Goal: Task Accomplishment & Management: Complete application form

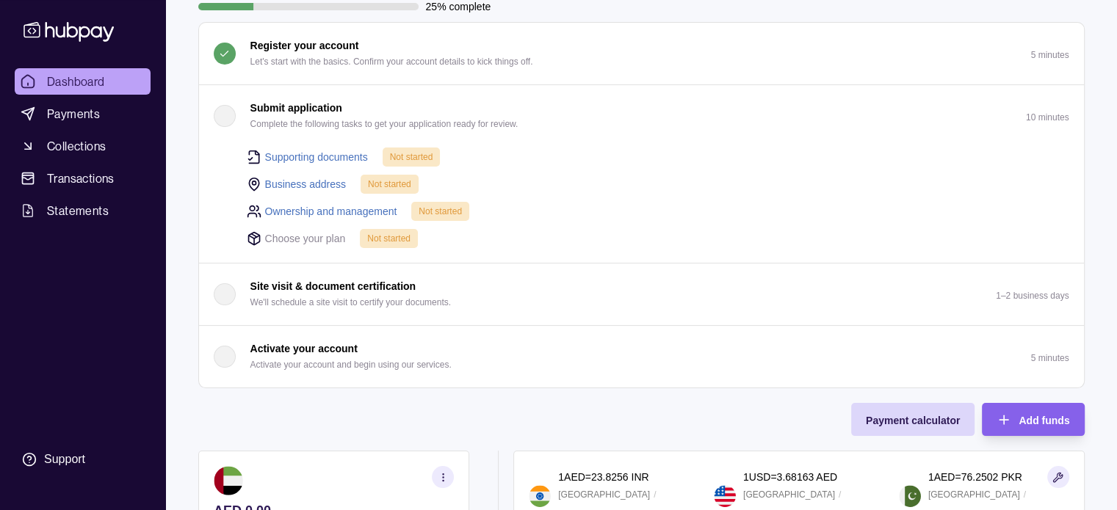
scroll to position [147, 0]
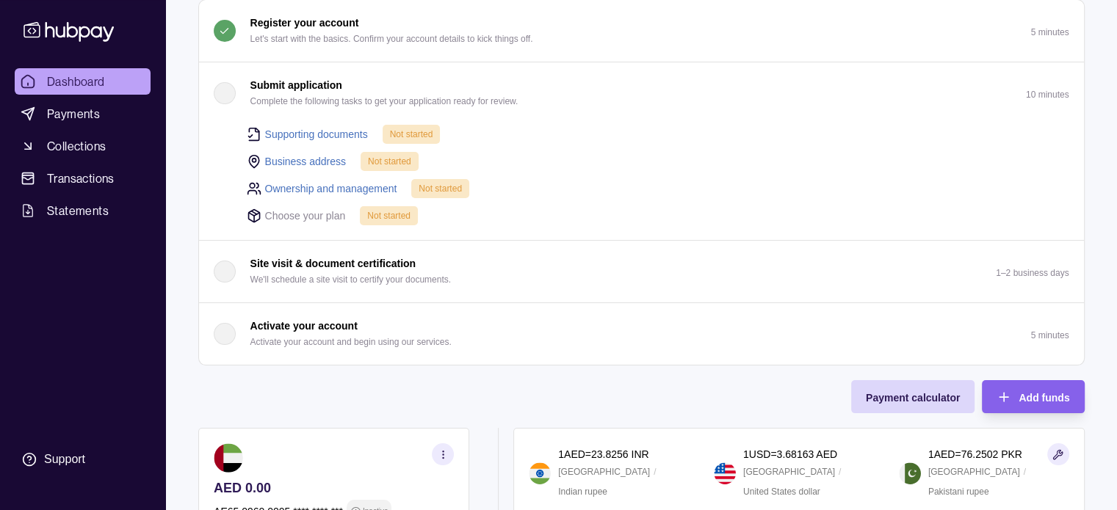
click at [225, 93] on div "button" at bounding box center [225, 93] width 22 height 22
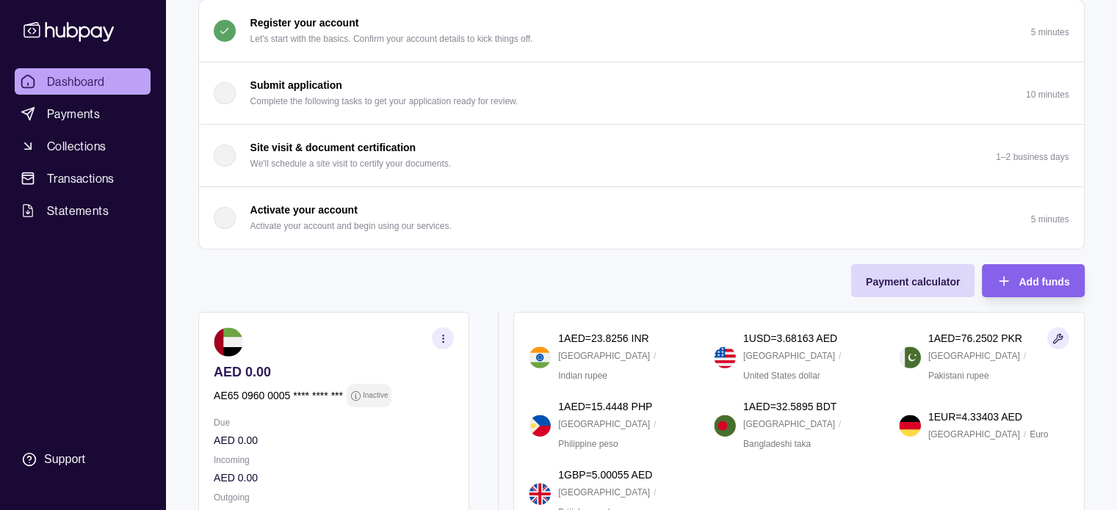
click at [225, 96] on div "button" at bounding box center [225, 93] width 22 height 22
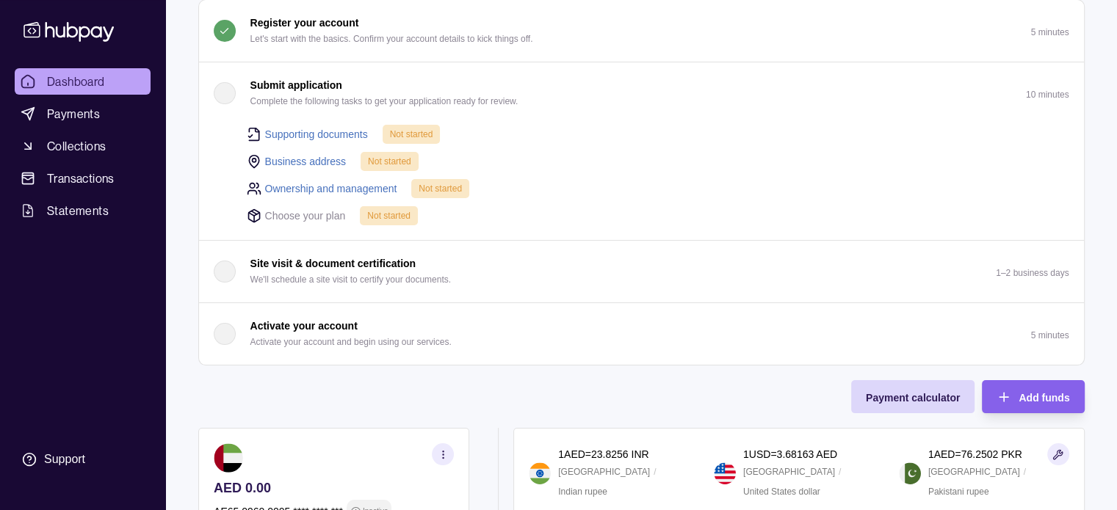
click at [341, 132] on link "Supporting documents" at bounding box center [316, 134] width 103 height 16
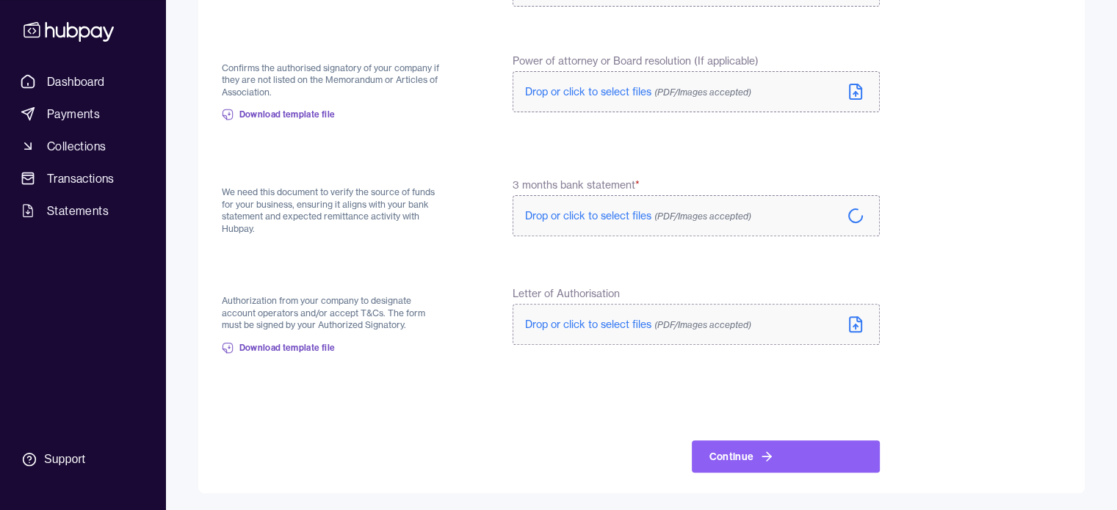
scroll to position [489, 0]
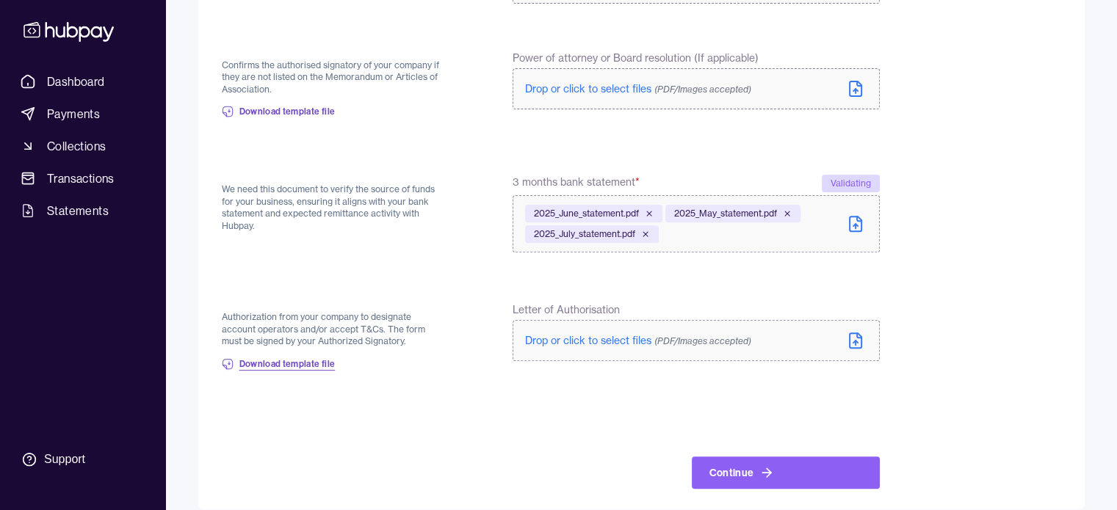
click at [323, 365] on span "Download template file" at bounding box center [287, 364] width 96 height 12
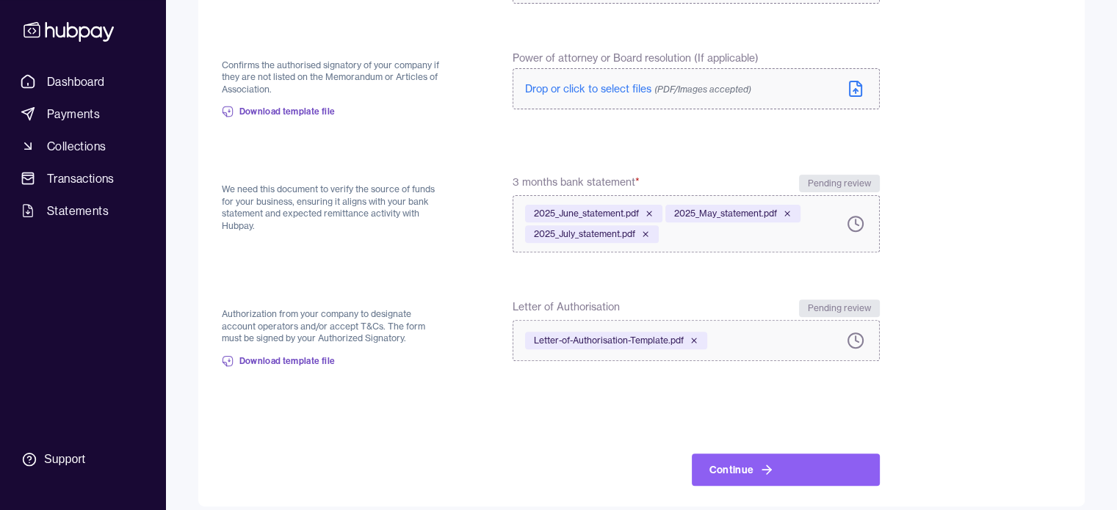
click at [825, 467] on button "Continue" at bounding box center [786, 470] width 188 height 32
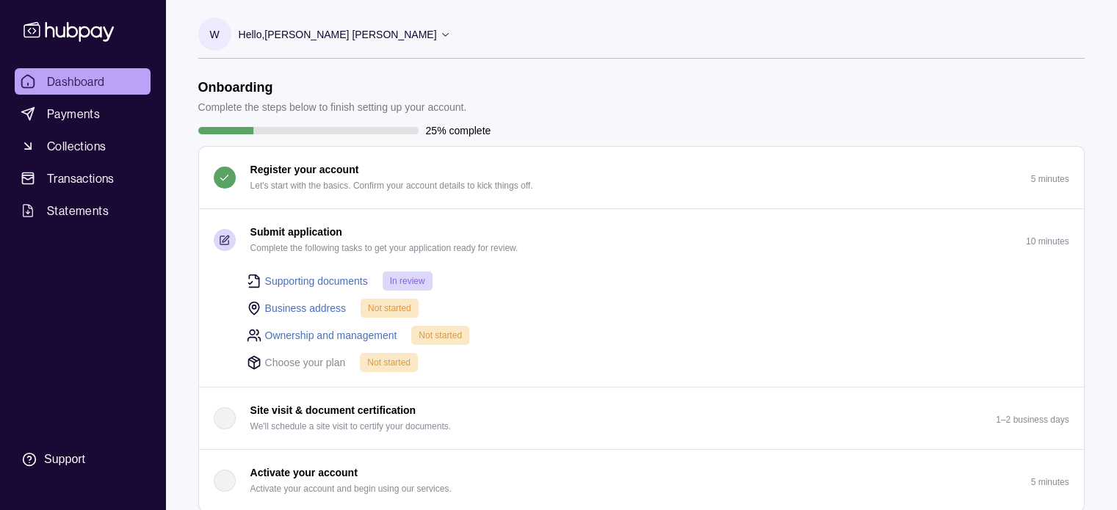
click at [314, 305] on link "Business address" at bounding box center [305, 308] width 81 height 16
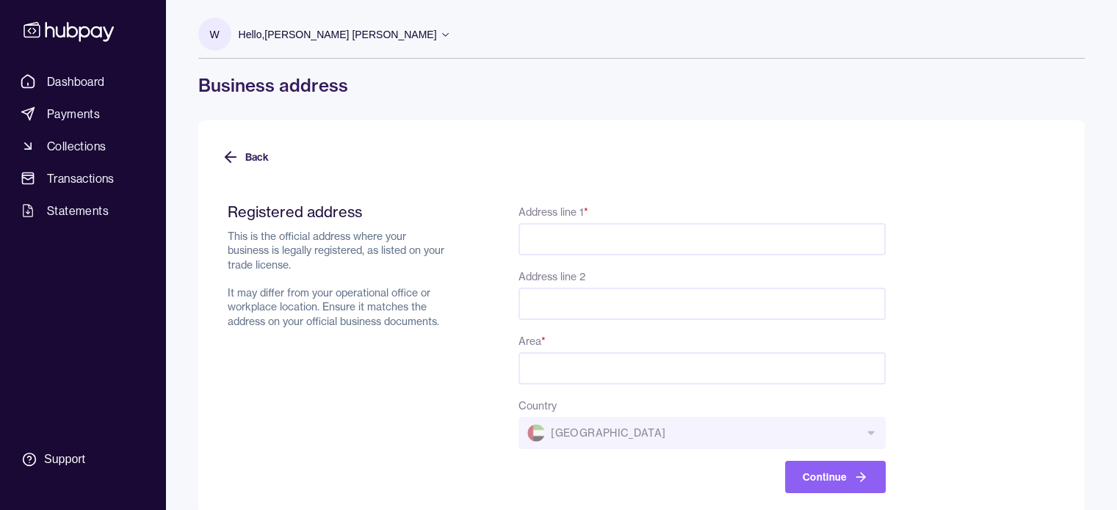
click at [699, 239] on input "Address line 1 *" at bounding box center [701, 239] width 366 height 32
click at [596, 236] on input "Address line 1 *" at bounding box center [701, 239] width 366 height 32
paste input "**********"
type input "**********"
click at [575, 365] on input "Area *" at bounding box center [701, 368] width 366 height 32
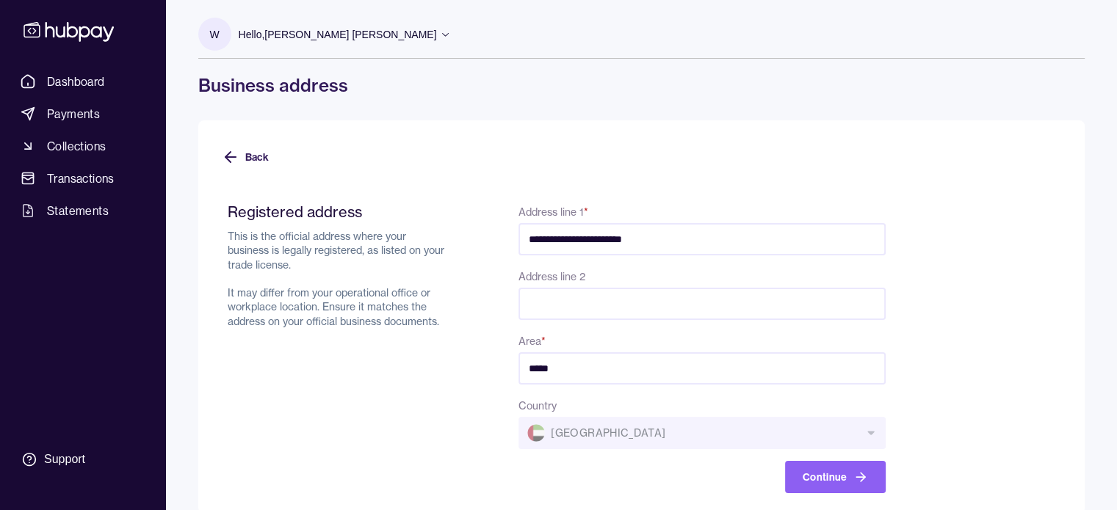
click at [636, 299] on input "Address line 2" at bounding box center [701, 304] width 366 height 32
click at [588, 375] on input "*****" at bounding box center [701, 368] width 366 height 32
drag, startPoint x: 590, startPoint y: 370, endPoint x: 497, endPoint y: 366, distance: 93.3
click at [497, 366] on div "**********" at bounding box center [557, 348] width 658 height 291
paste input "**********"
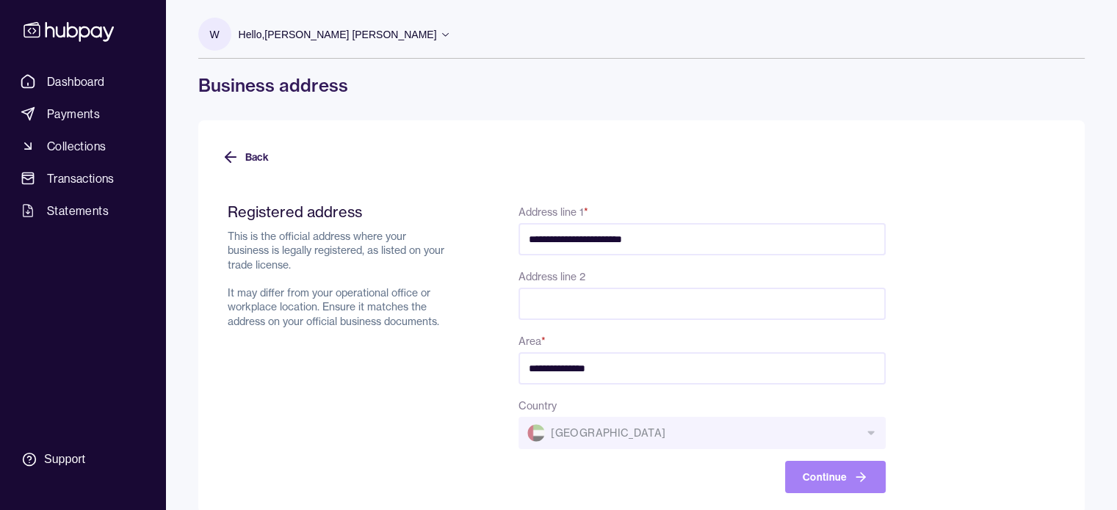
type input "**********"
click at [843, 471] on button "Continue" at bounding box center [835, 477] width 101 height 32
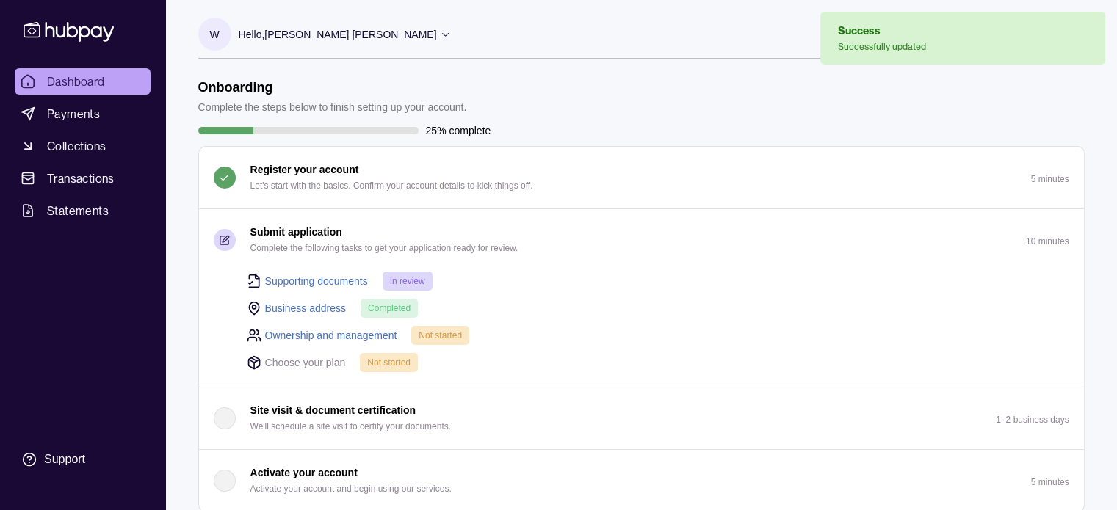
click at [336, 334] on link "Ownership and management" at bounding box center [331, 335] width 132 height 16
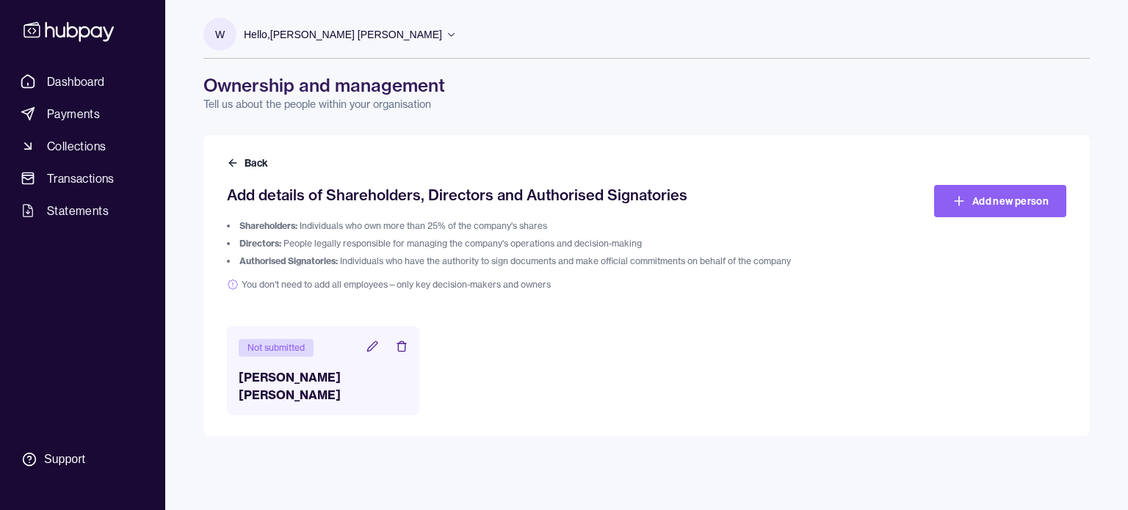
click at [370, 348] on icon at bounding box center [372, 347] width 12 height 12
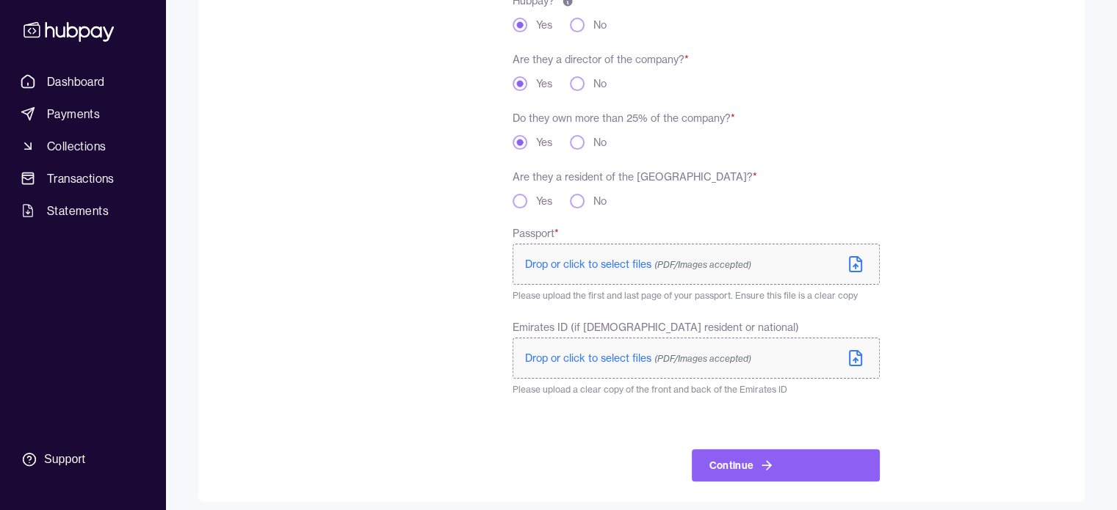
scroll to position [294, 0]
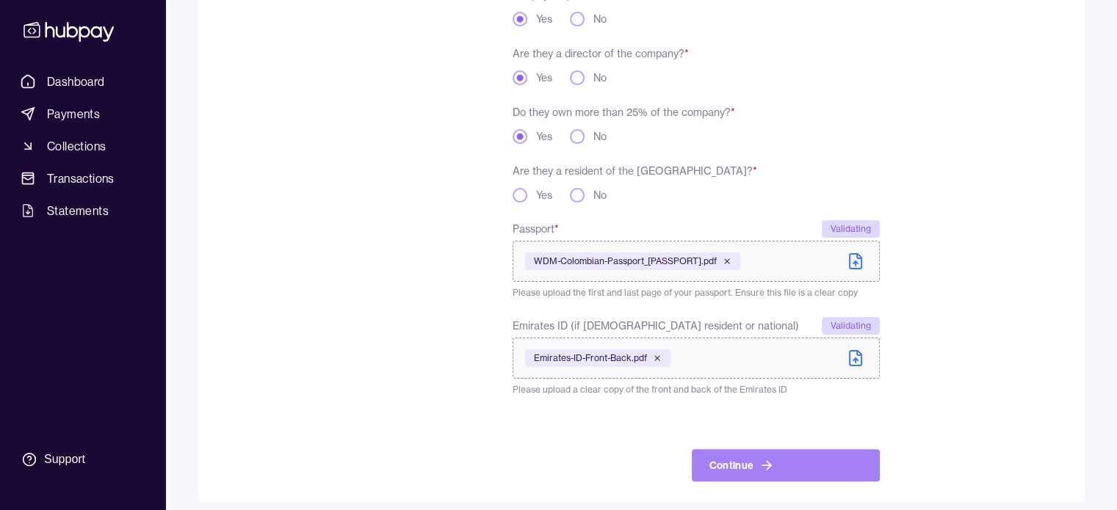
click at [800, 464] on button "Continue" at bounding box center [786, 465] width 188 height 32
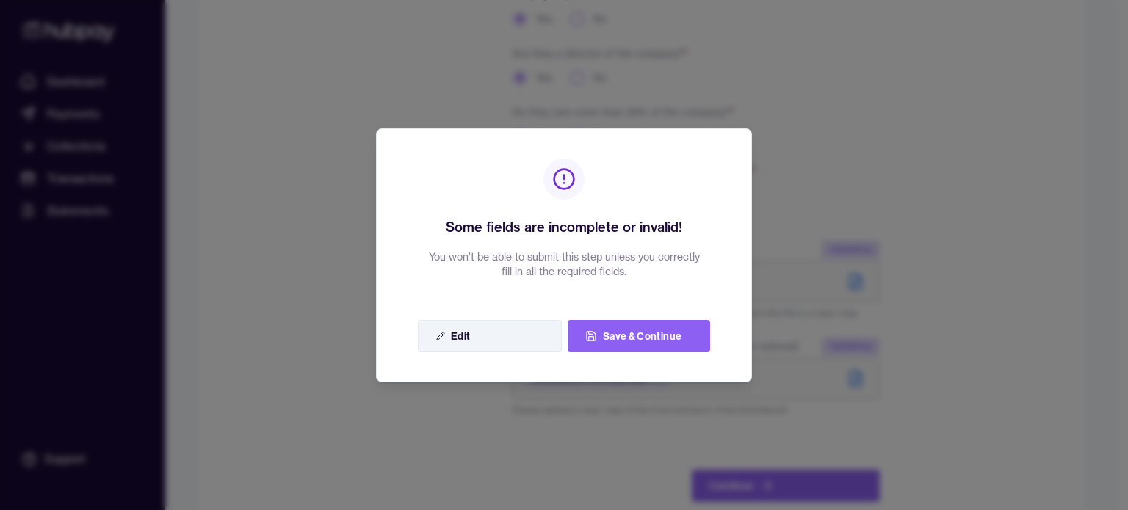
click at [517, 339] on button "Edit" at bounding box center [490, 336] width 144 height 32
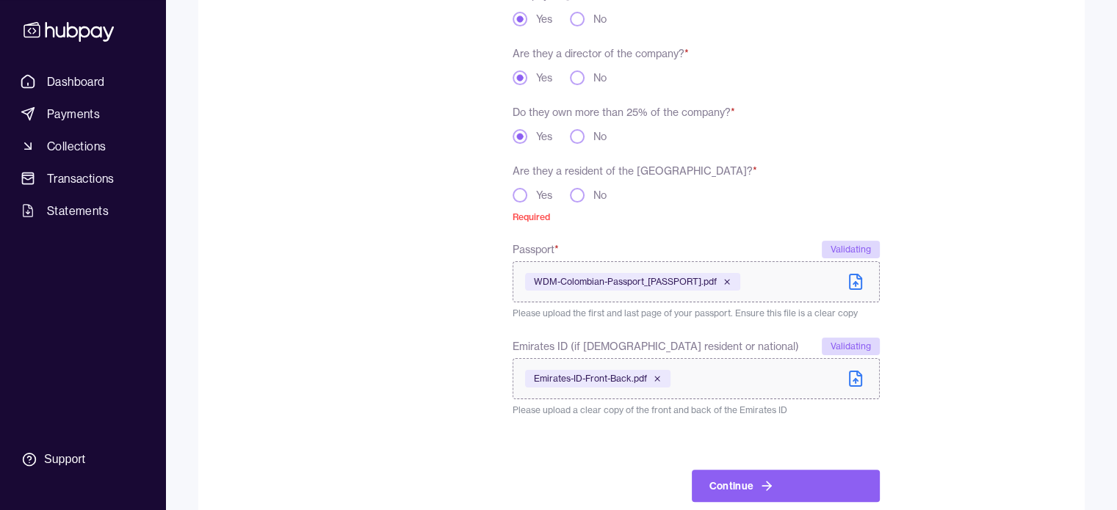
click at [518, 197] on button "Yes" at bounding box center [519, 195] width 15 height 15
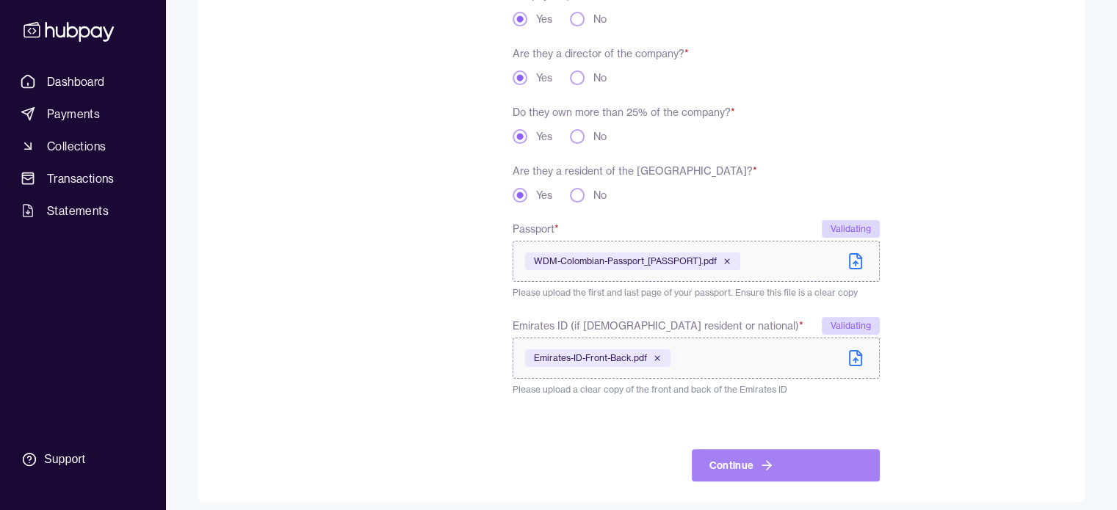
click at [796, 454] on button "Continue" at bounding box center [786, 465] width 188 height 32
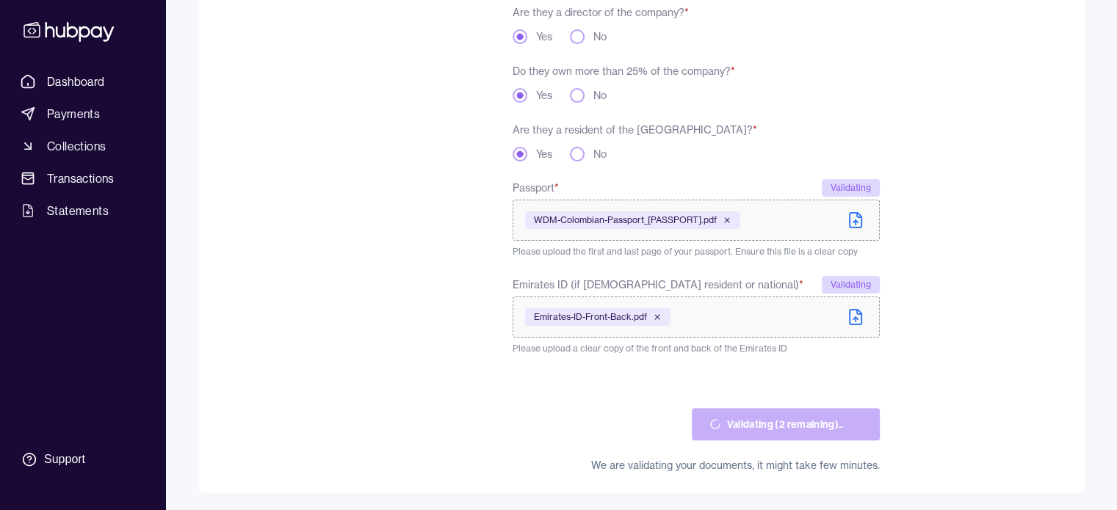
scroll to position [336, 0]
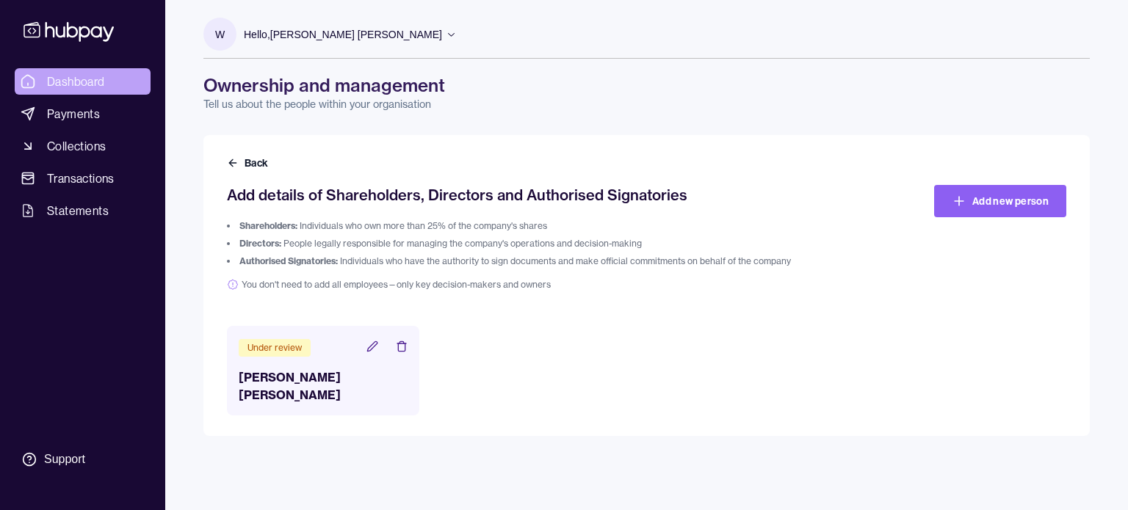
click at [80, 71] on link "Dashboard" at bounding box center [83, 81] width 136 height 26
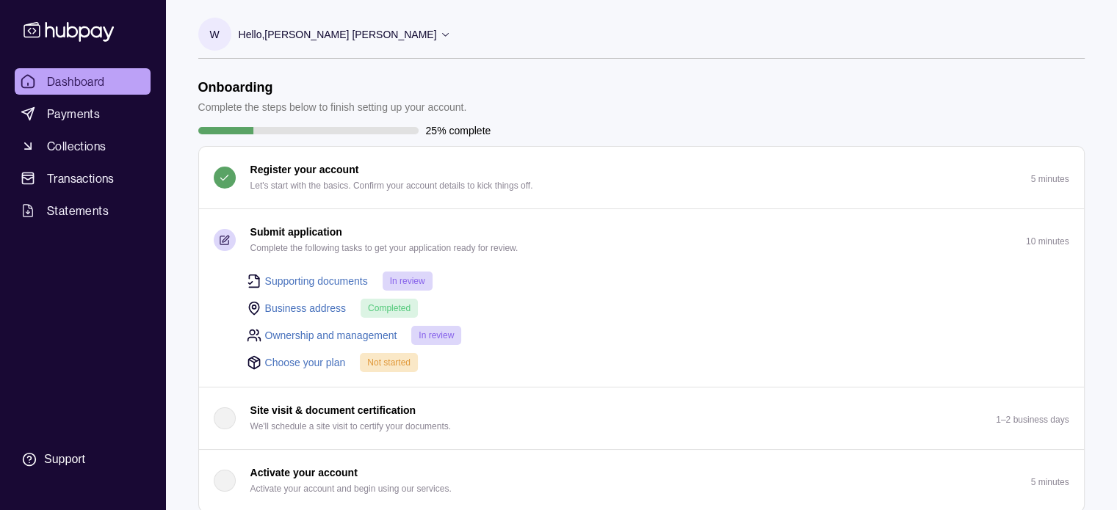
click at [311, 362] on link "Choose your plan" at bounding box center [305, 363] width 81 height 16
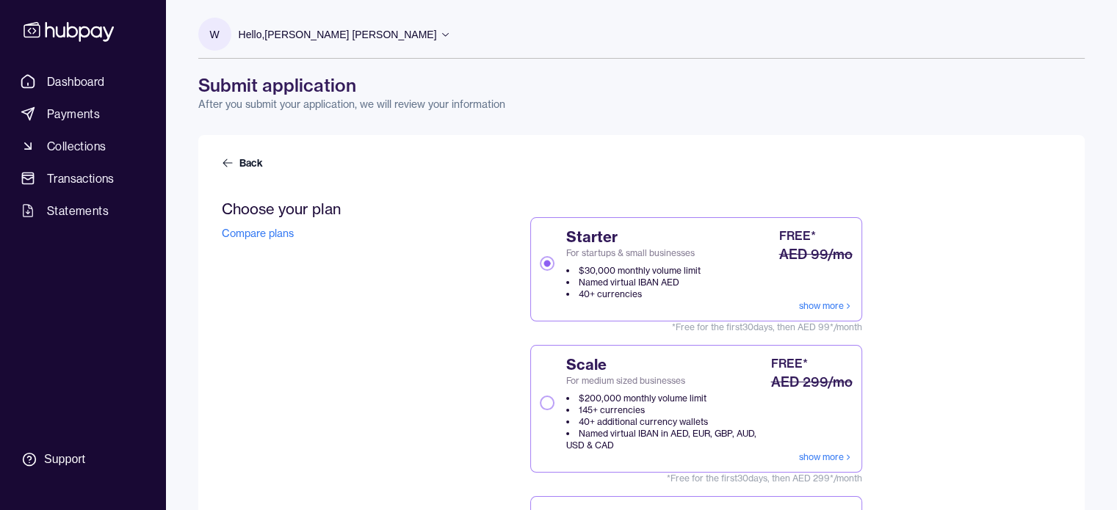
click at [641, 255] on span "For startups & small businesses" at bounding box center [633, 253] width 134 height 12
click at [554, 256] on button "Starter For startups & small businesses $30,000 monthly volume limit Named virt…" at bounding box center [547, 263] width 15 height 15
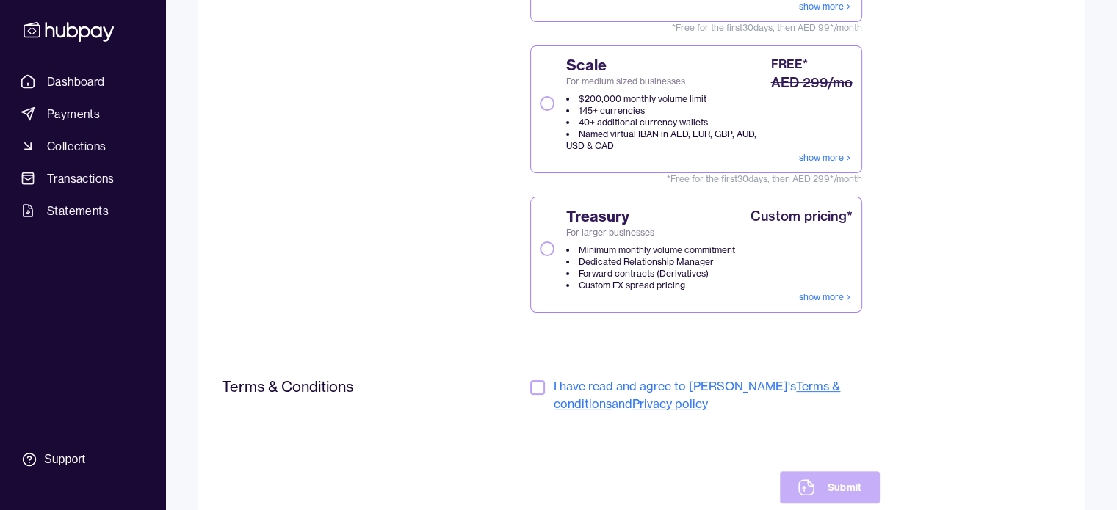
scroll to position [347, 0]
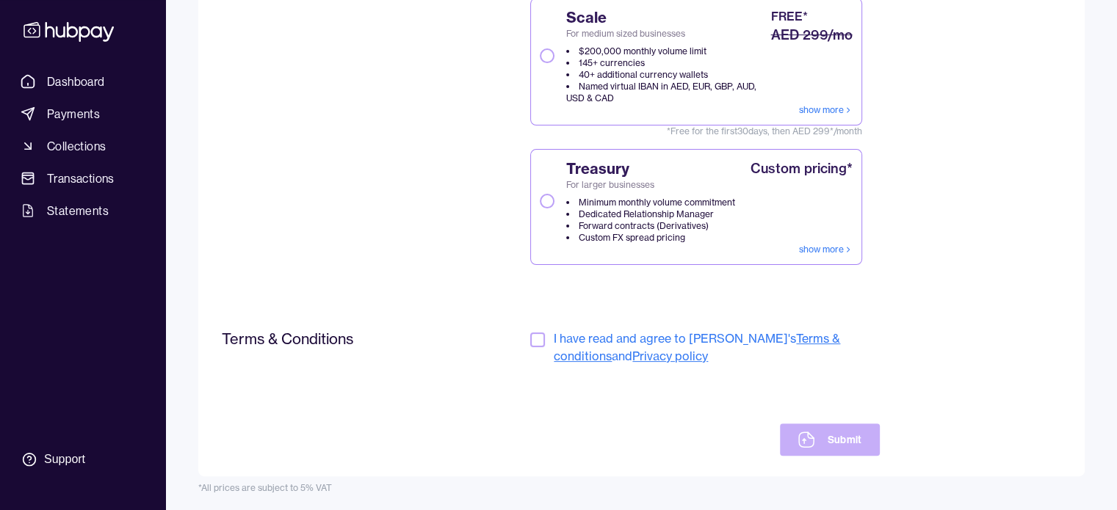
click at [542, 338] on button "button" at bounding box center [537, 340] width 15 height 15
click at [834, 440] on button "Submit" at bounding box center [829, 440] width 99 height 32
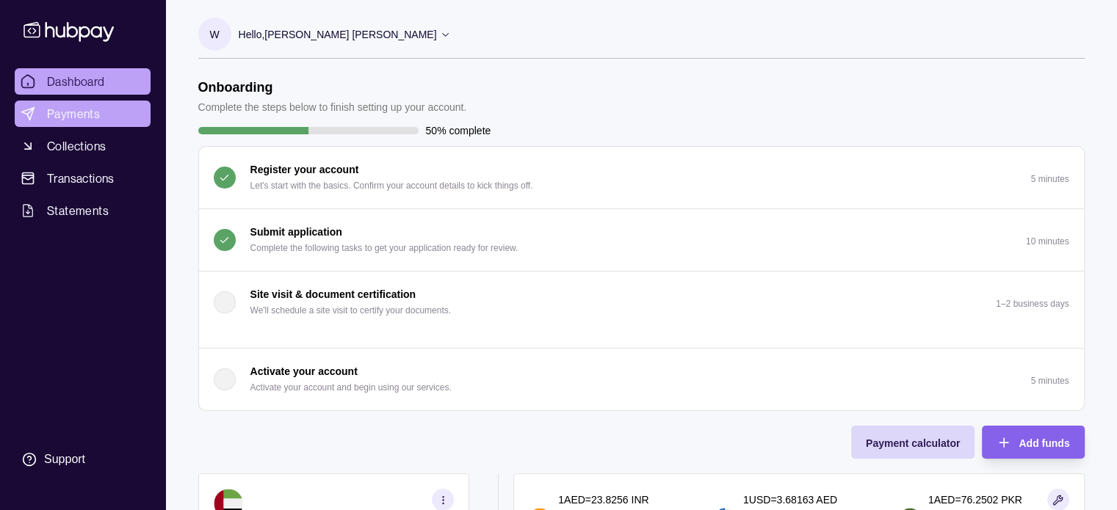
click at [81, 118] on span "Payments" at bounding box center [73, 114] width 53 height 18
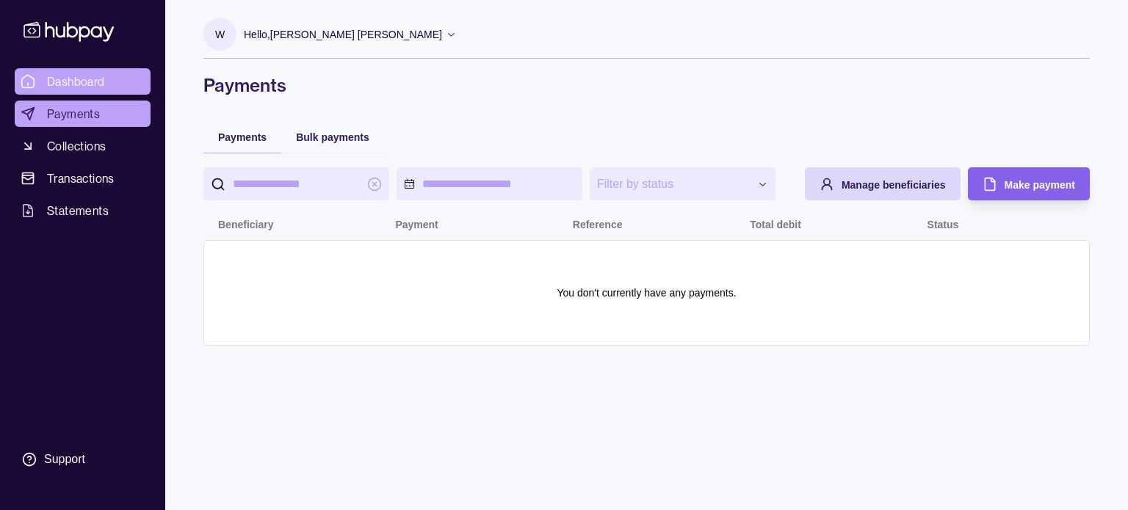
click at [82, 87] on span "Dashboard" at bounding box center [76, 82] width 58 height 18
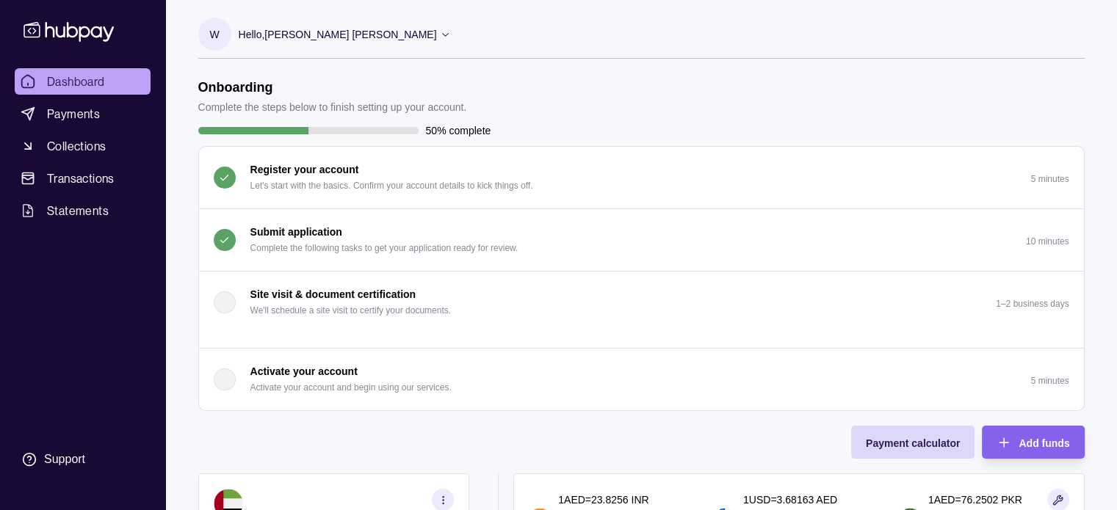
click at [320, 26] on p "Hello, [PERSON_NAME] [PERSON_NAME]" at bounding box center [338, 34] width 198 height 16
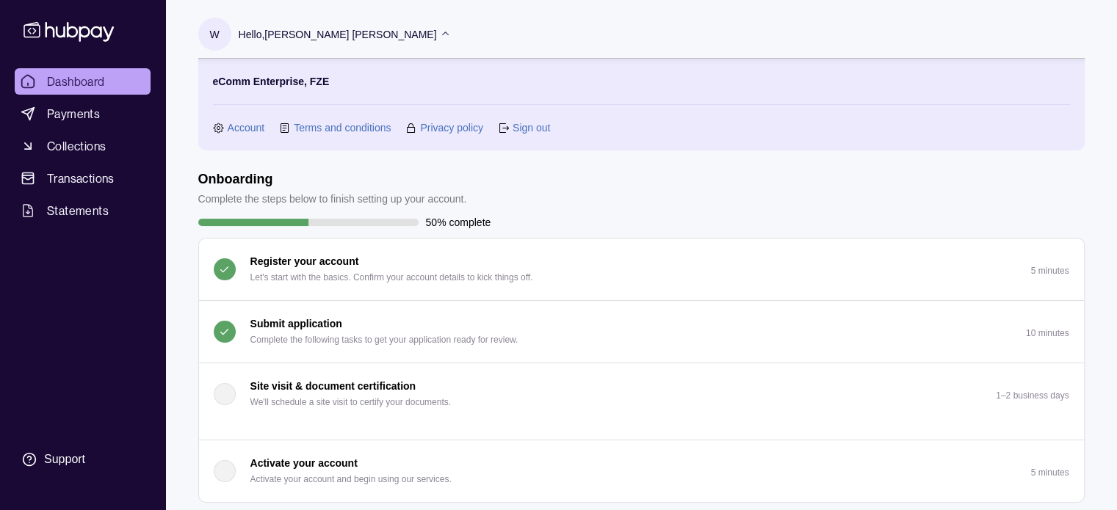
click at [1034, 325] on div "10 minutes" at bounding box center [1047, 332] width 43 height 18
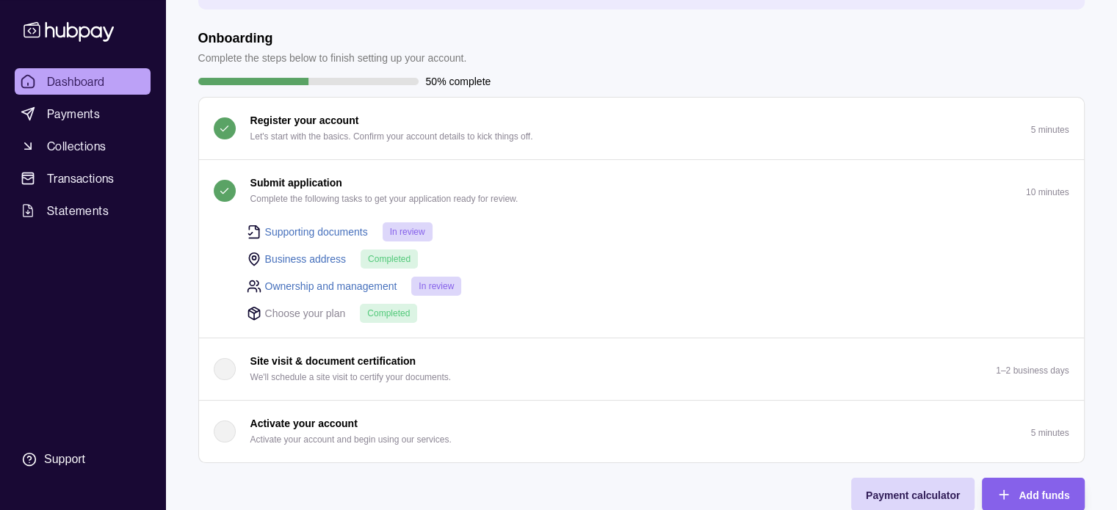
scroll to position [147, 0]
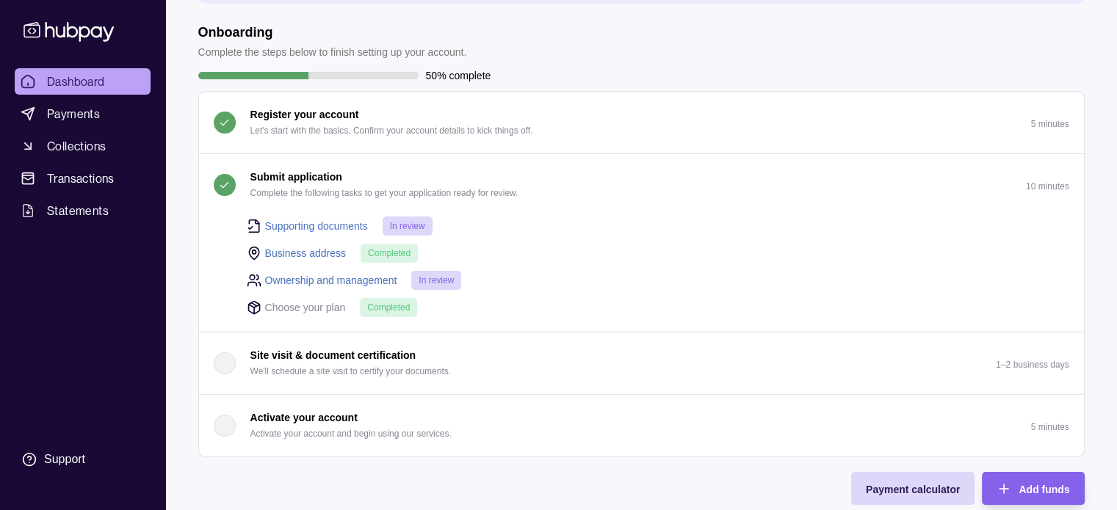
click at [88, 325] on div "Dashboard Payments Collections Transactions Statements Support" at bounding box center [83, 271] width 148 height 407
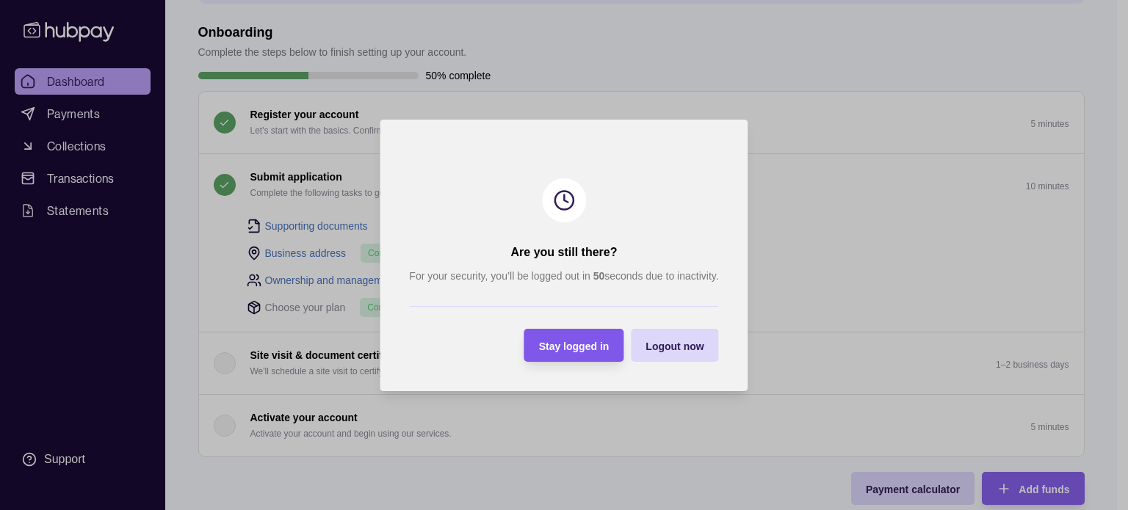
click at [584, 344] on span "Stay logged in" at bounding box center [574, 346] width 70 height 12
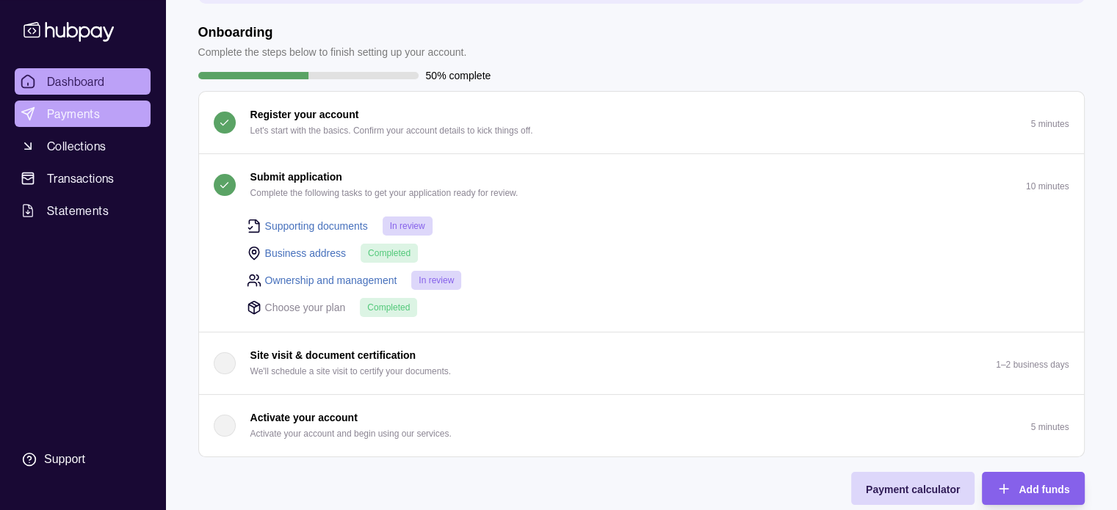
click at [81, 112] on span "Payments" at bounding box center [73, 114] width 53 height 18
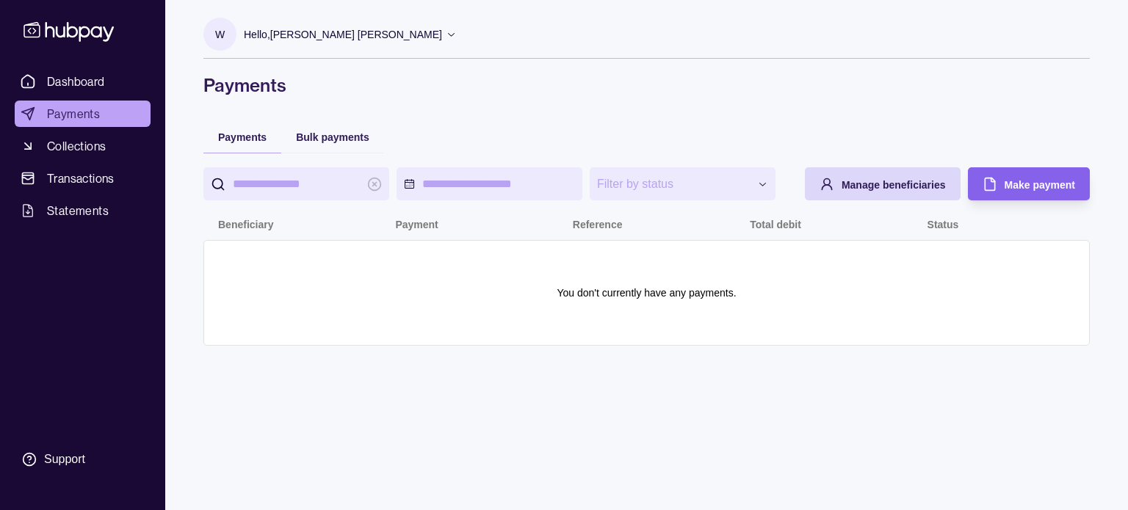
click at [85, 81] on span "Dashboard" at bounding box center [76, 82] width 58 height 18
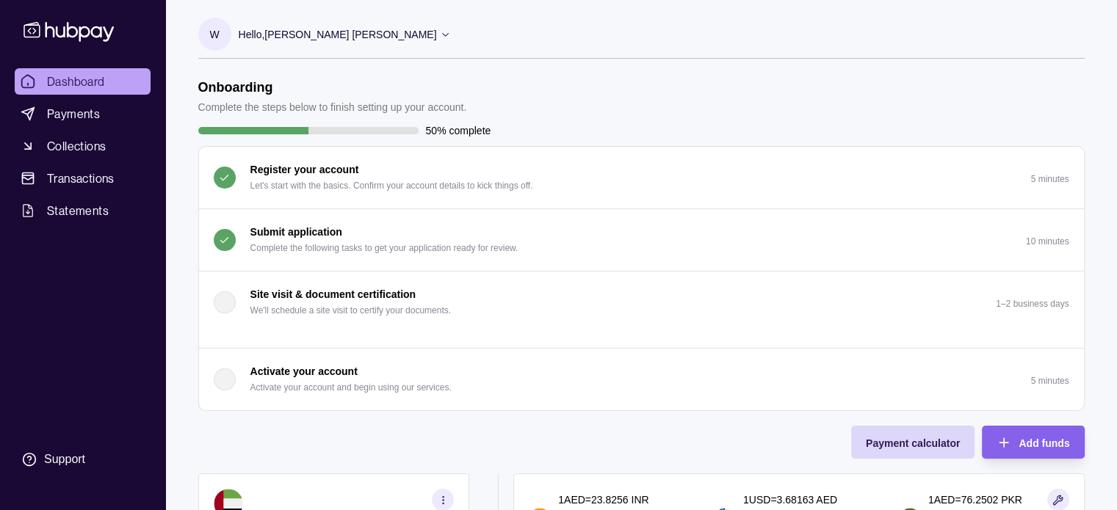
click at [399, 242] on p "Complete the following tasks to get your application ready for review." at bounding box center [384, 248] width 268 height 16
